Goal: Information Seeking & Learning: Check status

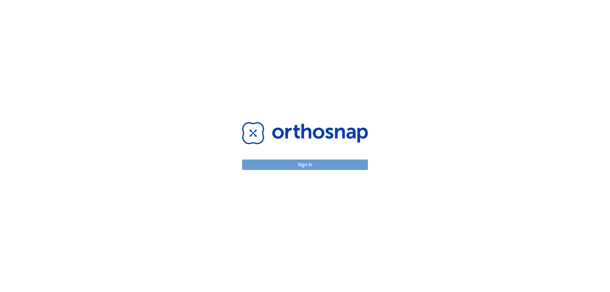
click at [302, 168] on button "Sign in" at bounding box center [305, 164] width 126 height 10
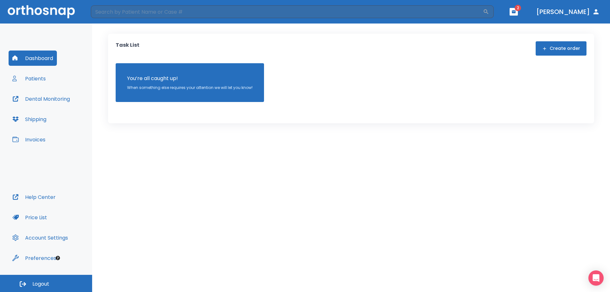
click at [37, 74] on button "Patients" at bounding box center [29, 78] width 41 height 15
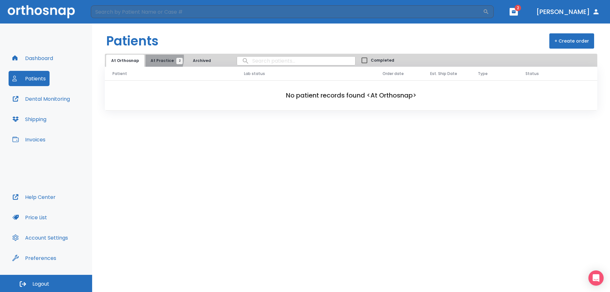
click at [151, 58] on span "At Practice 2" at bounding box center [165, 61] width 29 height 6
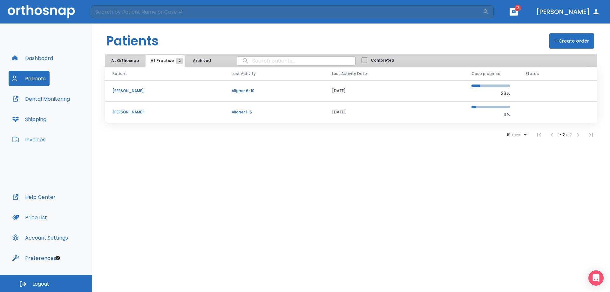
click at [297, 88] on td "Aligner 6-10" at bounding box center [274, 90] width 100 height 21
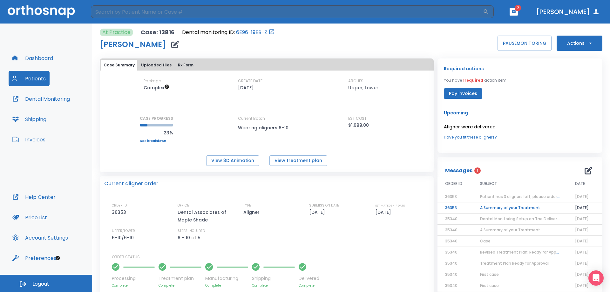
click at [491, 209] on td "A Summary of your Treatment" at bounding box center [519, 207] width 95 height 11
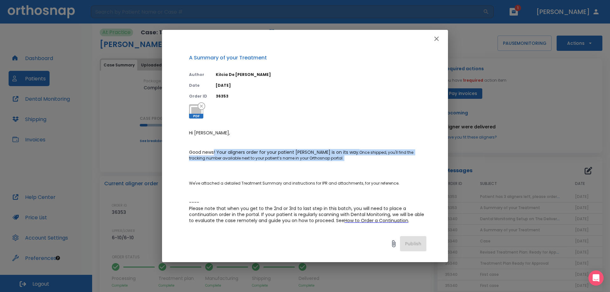
drag, startPoint x: 213, startPoint y: 150, endPoint x: 355, endPoint y: 167, distance: 142.7
click at [355, 167] on p "Hi [PERSON_NAME], Good news! Your aligners order for your patient [PERSON_NAME]…" at bounding box center [307, 189] width 237 height 119
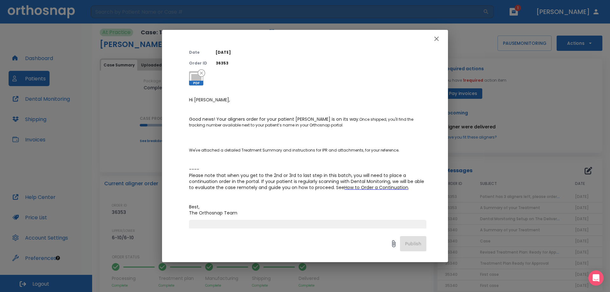
scroll to position [64, 0]
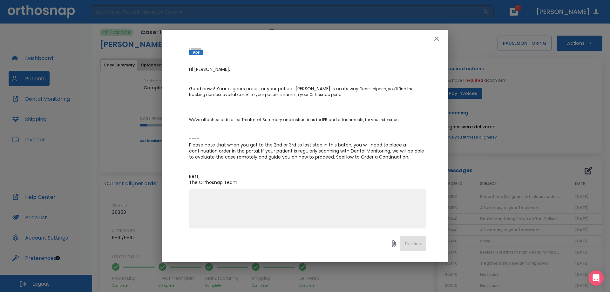
click at [438, 40] on icon "button" at bounding box center [436, 39] width 4 height 4
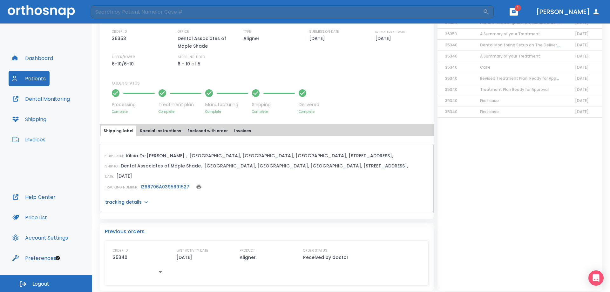
scroll to position [178, 0]
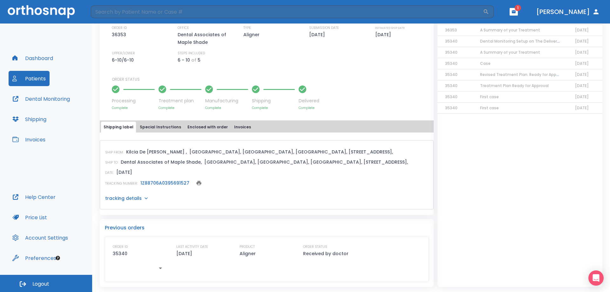
click at [159, 134] on div "SHIP FROM: [GEOGRAPHIC_DATA][DEMOGRAPHIC_DATA] , [GEOGRAPHIC_DATA], [GEOGRAPHIC…" at bounding box center [267, 170] width 334 height 77
click at [155, 123] on button "Special Instructions" at bounding box center [160, 127] width 46 height 11
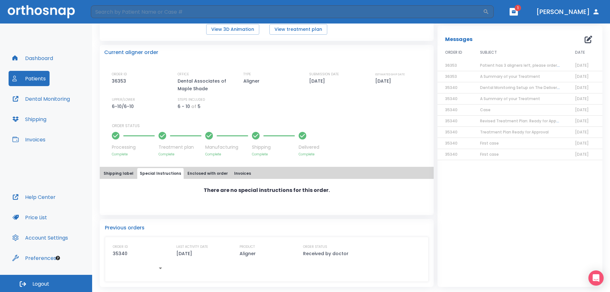
scroll to position [131, 0]
click at [108, 171] on button "Shipping label" at bounding box center [118, 173] width 35 height 11
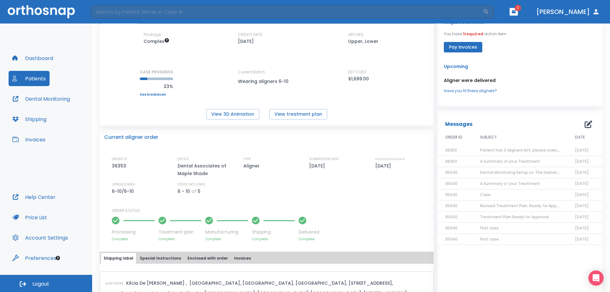
scroll to position [0, 0]
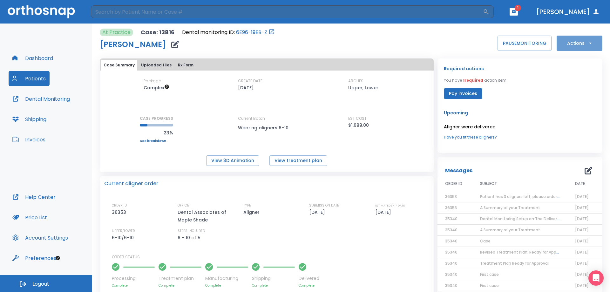
click at [573, 47] on button "Actions" at bounding box center [580, 43] width 46 height 15
click at [573, 47] on div at bounding box center [305, 146] width 610 height 292
click at [464, 81] on span "1 required" at bounding box center [473, 80] width 20 height 5
click at [485, 78] on p "You have 1 required action item" at bounding box center [475, 81] width 63 height 6
click at [473, 139] on link "Have you fit these aligners?" at bounding box center [520, 137] width 152 height 6
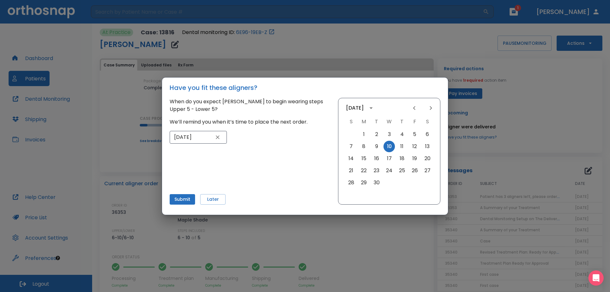
click at [98, 66] on div "Have you fit these aligners? When do you expect [PERSON_NAME] to begin wearing …" at bounding box center [305, 146] width 610 height 292
click at [214, 194] on button "Later" at bounding box center [212, 199] width 25 height 10
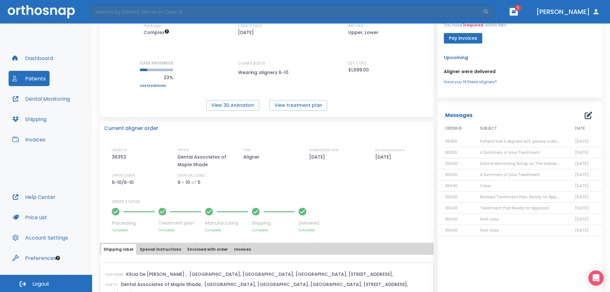
scroll to position [64, 0]
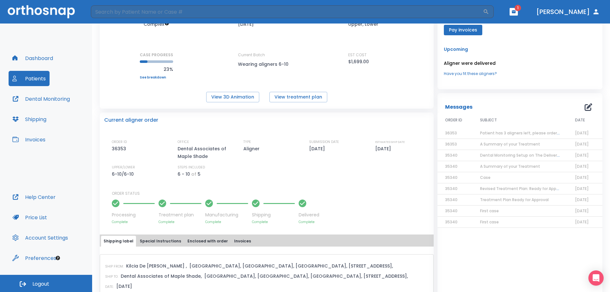
click at [113, 169] on p "UPPER/LOWER" at bounding box center [123, 168] width 23 height 6
click at [124, 174] on p "6-10/6-10" at bounding box center [124, 174] width 24 height 8
drag, startPoint x: 129, startPoint y: 176, endPoint x: 140, endPoint y: 178, distance: 12.0
click at [140, 178] on div "ORDER ID 36353 OFFICE Dental Associates of Maple Shade TYPE Aligner SUBMISSION …" at bounding box center [270, 181] width 317 height 85
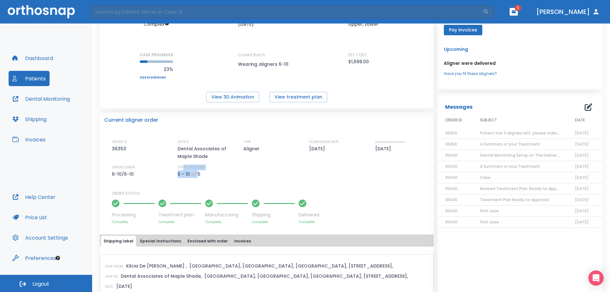
drag, startPoint x: 182, startPoint y: 169, endPoint x: 197, endPoint y: 173, distance: 14.6
click at [197, 173] on div "STEPS INCLUDED 6 - 10 of 5" at bounding box center [205, 171] width 54 height 13
click at [199, 174] on p "5" at bounding box center [199, 174] width 3 height 8
drag, startPoint x: 200, startPoint y: 175, endPoint x: 172, endPoint y: 171, distance: 27.6
click at [172, 171] on div "ORDER ID 36353 OFFICE Dental Associates of Maple Shade TYPE Aligner SUBMISSION …" at bounding box center [270, 158] width 317 height 39
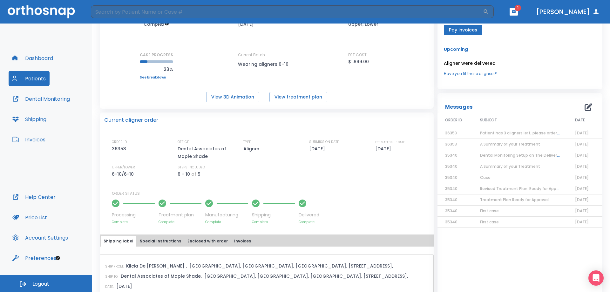
click at [232, 167] on div "ORDER ID 36353 OFFICE Dental Associates of Maple Shade TYPE Aligner SUBMISSION …" at bounding box center [270, 158] width 317 height 39
click at [497, 132] on span "Patient has 3 aligners left, please order next set!" at bounding box center [528, 132] width 96 height 5
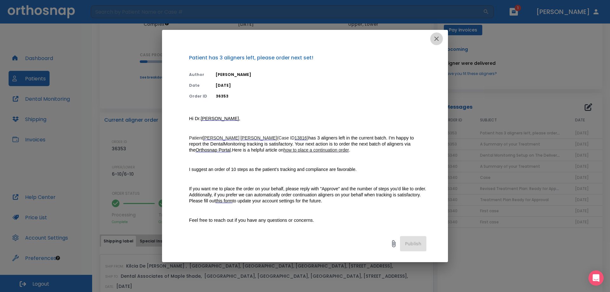
click at [435, 37] on icon "button" at bounding box center [436, 39] width 4 height 4
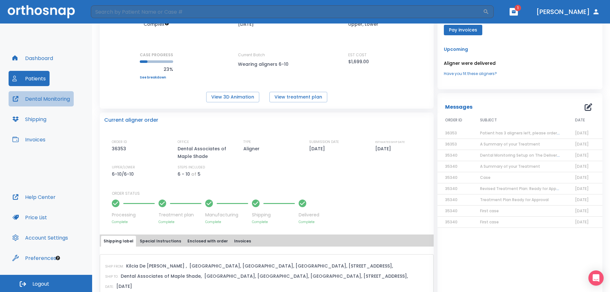
click at [44, 104] on button "Dental Monitoring" at bounding box center [41, 98] width 65 height 15
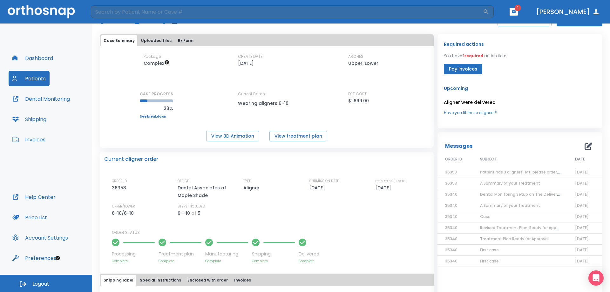
scroll to position [0, 0]
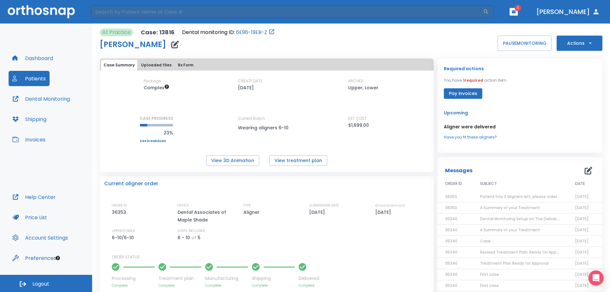
click at [157, 63] on button "Uploaded files" at bounding box center [157, 65] width 36 height 11
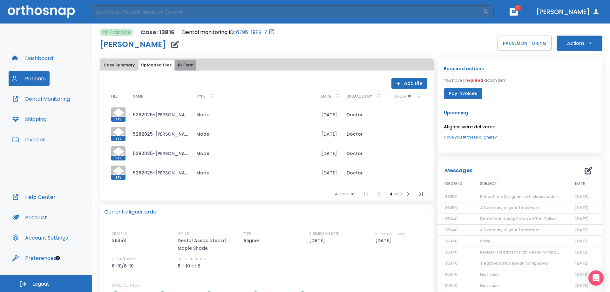
click at [179, 66] on button "Rx Form" at bounding box center [185, 65] width 21 height 11
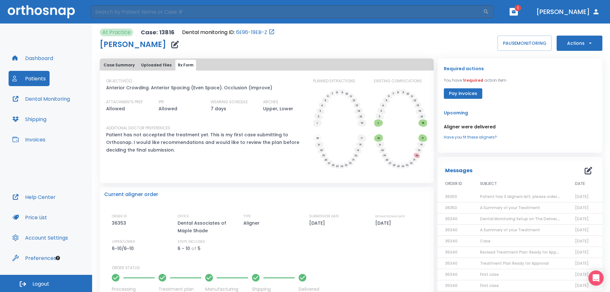
click at [42, 101] on button "Dental Monitoring" at bounding box center [41, 98] width 65 height 15
click at [455, 93] on button "Pay invoices" at bounding box center [463, 93] width 38 height 10
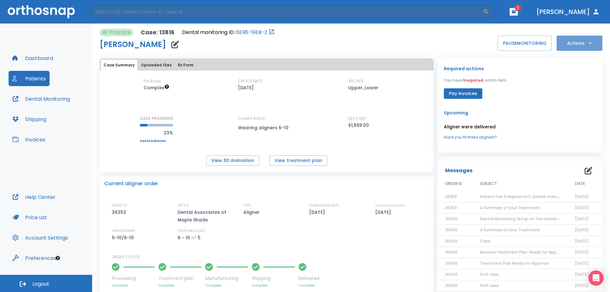
click at [591, 36] on button "Actions" at bounding box center [580, 43] width 46 height 15
click at [545, 9] on div at bounding box center [305, 146] width 610 height 292
click at [516, 14] on icon "button" at bounding box center [513, 12] width 4 height 4
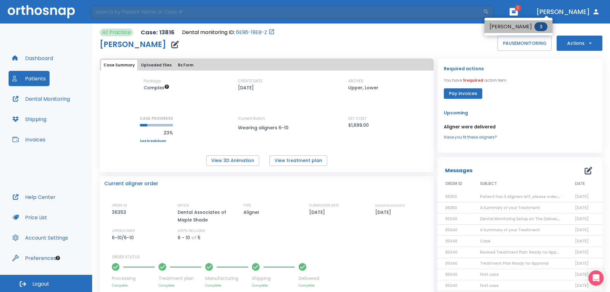
click at [523, 31] on li "[PERSON_NAME] 3" at bounding box center [518, 26] width 68 height 13
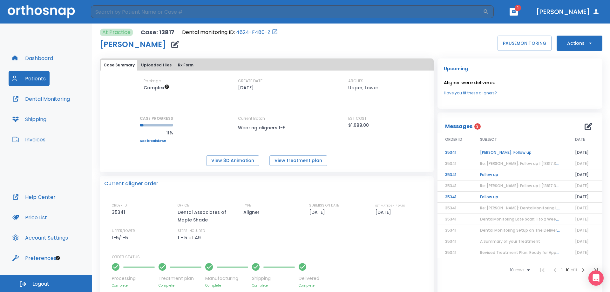
click at [501, 152] on td "[PERSON_NAME]: Follow up" at bounding box center [519, 152] width 95 height 11
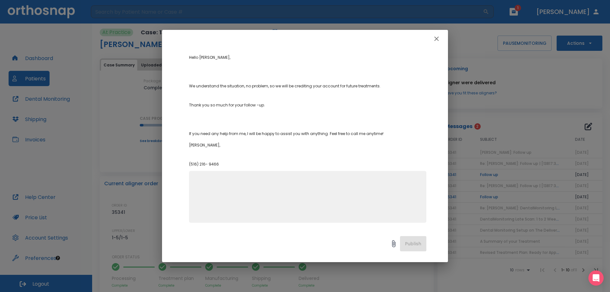
scroll to position [62, 0]
click at [439, 36] on icon "button" at bounding box center [437, 39] width 8 height 8
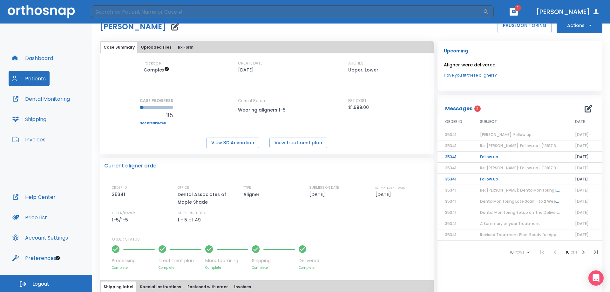
scroll to position [64, 0]
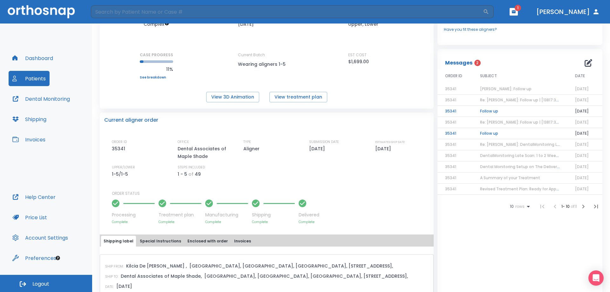
click at [487, 112] on td "Follow up" at bounding box center [519, 111] width 95 height 11
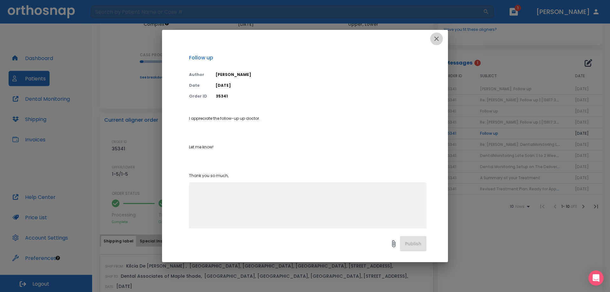
click at [441, 41] on button "button" at bounding box center [436, 38] width 13 height 13
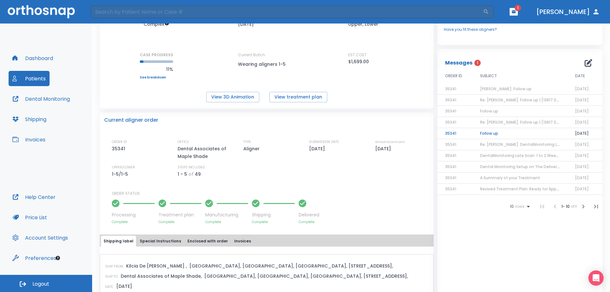
click at [489, 133] on td "Follow up" at bounding box center [519, 133] width 95 height 11
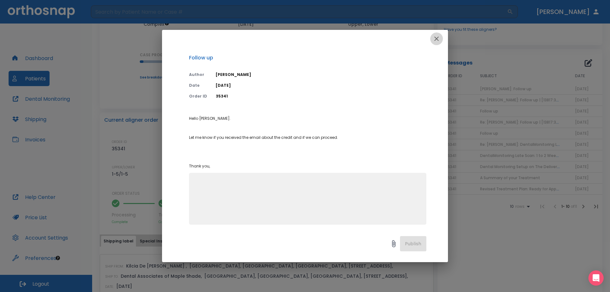
click at [434, 40] on icon "button" at bounding box center [437, 39] width 8 height 8
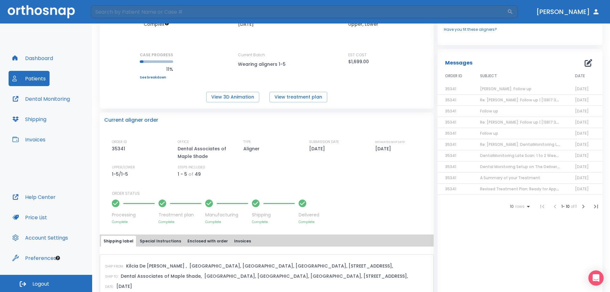
click at [495, 99] on span "Re: [PERSON_NAME]: Follow up | [13817:35341]" at bounding box center [523, 99] width 87 height 5
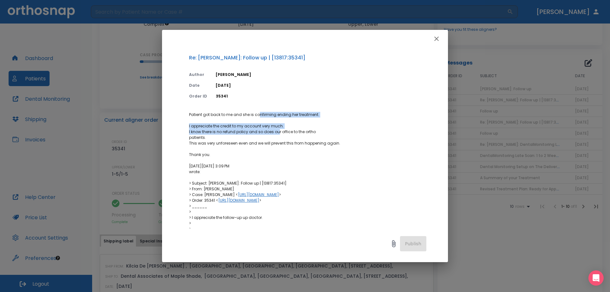
drag, startPoint x: 257, startPoint y: 105, endPoint x: 277, endPoint y: 135, distance: 35.4
click at [277, 135] on div "Re: [PERSON_NAME]: Follow up | [13817:35341] Author [PERSON_NAME] Date [DATE] O…" at bounding box center [305, 138] width 286 height 181
click at [277, 135] on p "Patient got back to me and she is confirming ending her treatment. I appreciate…" at bounding box center [307, 226] width 237 height 229
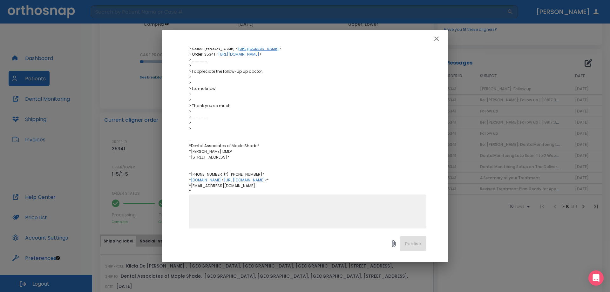
scroll to position [165, 0]
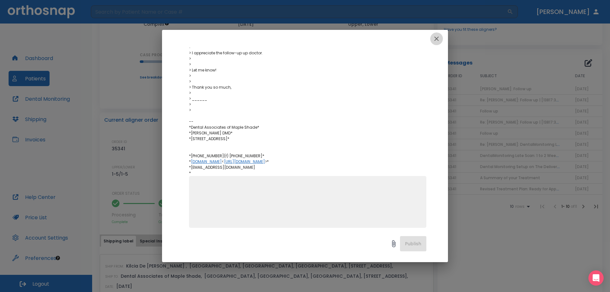
click at [434, 37] on icon "button" at bounding box center [437, 39] width 8 height 8
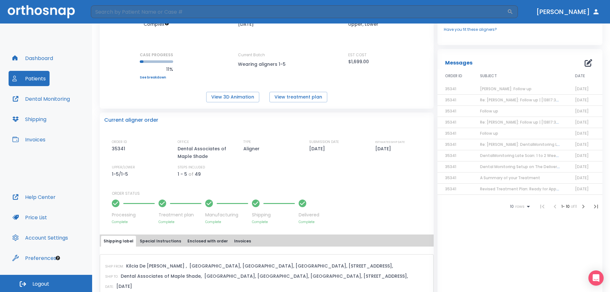
scroll to position [0, 0]
